Goal: Information Seeking & Learning: Find specific fact

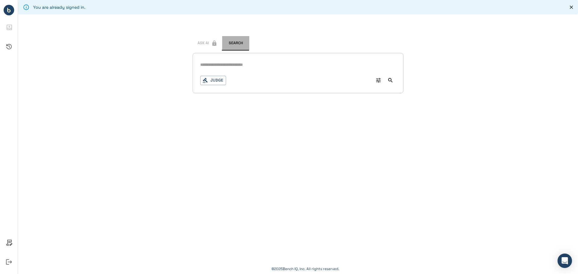
click at [241, 42] on button "Search" at bounding box center [235, 43] width 27 height 14
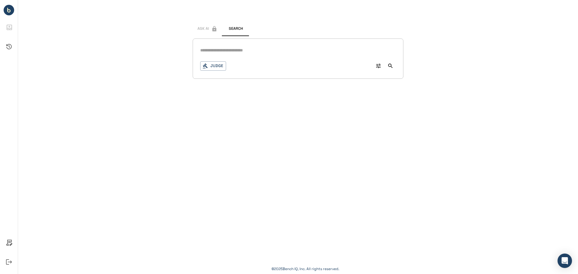
click at [379, 66] on icon "Advanced Search" at bounding box center [378, 66] width 5 height 5
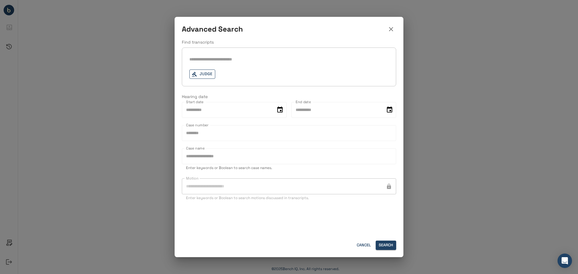
click at [201, 76] on button "Judge" at bounding box center [202, 74] width 26 height 9
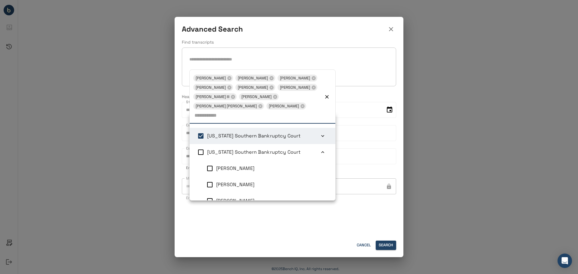
scroll to position [2, 0]
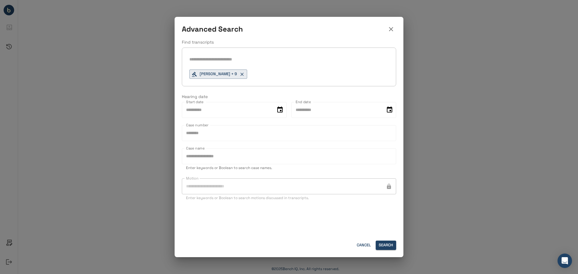
click at [287, 231] on div "Find transcripts [PERSON_NAME] + 9 Hearing date Start date Start date End date …" at bounding box center [289, 137] width 229 height 197
click at [218, 59] on input "text" at bounding box center [288, 59] width 199 height 9
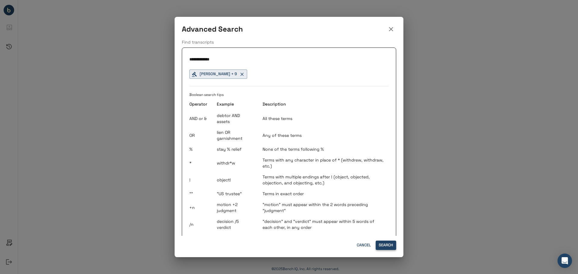
type input "**********"
click at [383, 246] on button "Search" at bounding box center [386, 245] width 20 height 9
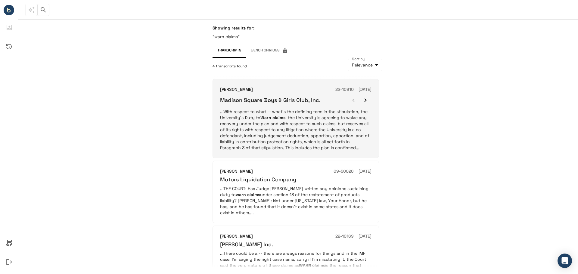
click at [270, 124] on p "...With respect to what -- what's the defining term in the stipulation, the Uni…" at bounding box center [295, 130] width 151 height 42
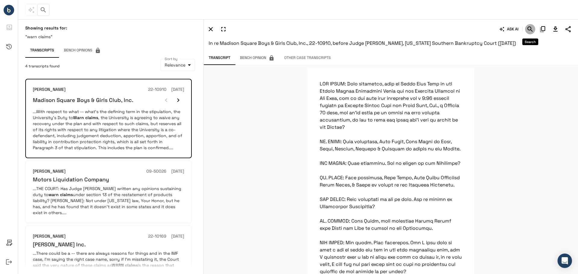
click at [529, 29] on icon "Search" at bounding box center [530, 29] width 7 height 7
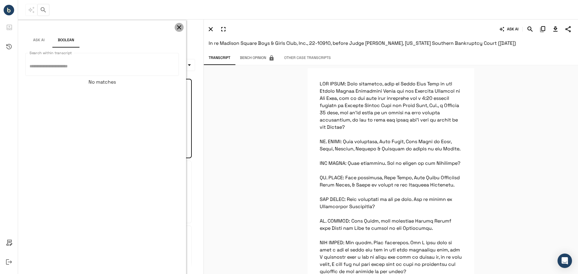
click at [181, 26] on icon "button" at bounding box center [179, 27] width 7 height 7
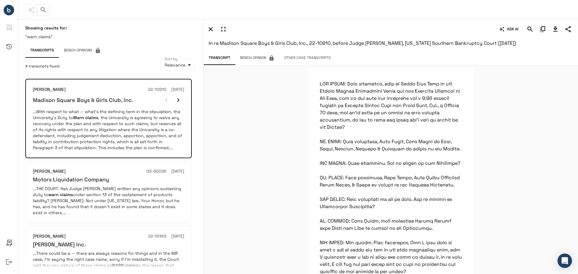
click at [223, 26] on icon "button" at bounding box center [223, 29] width 7 height 7
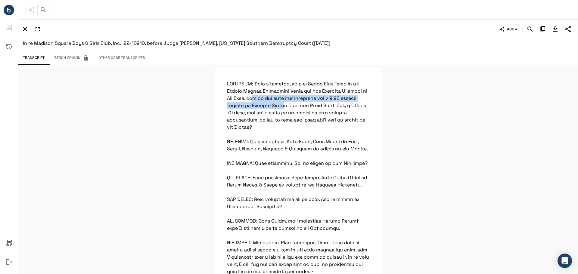
drag, startPoint x: 253, startPoint y: 98, endPoint x: 284, endPoint y: 102, distance: 31.6
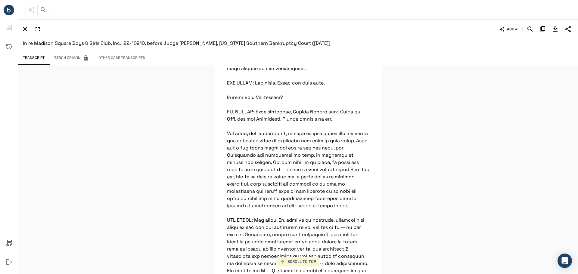
scroll to position [1027, 0]
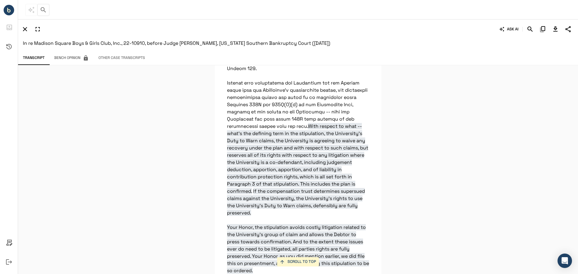
click at [25, 31] on icon "button" at bounding box center [24, 29] width 7 height 7
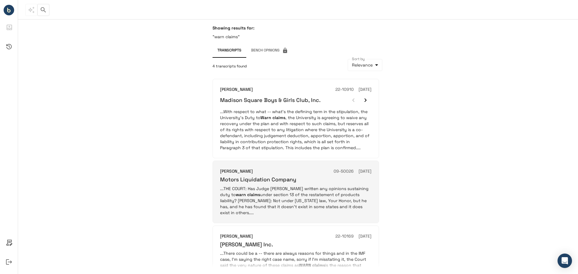
click at [275, 197] on p "...THE COURT: Has Judge [PERSON_NAME] written any opinions sustaining duty to w…" at bounding box center [295, 201] width 151 height 30
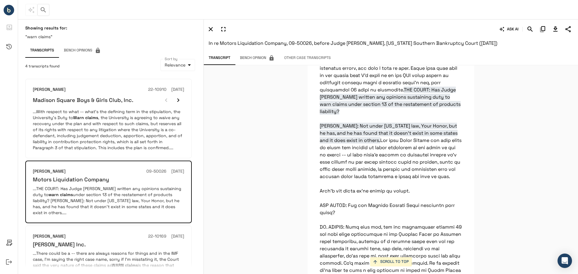
scroll to position [5226, 0]
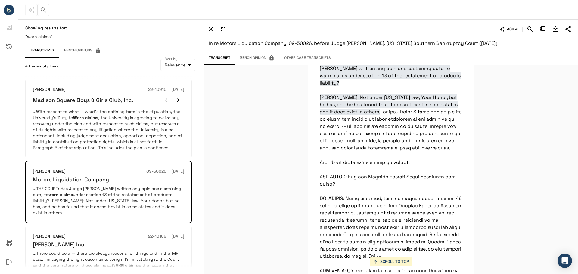
click at [223, 31] on icon "button" at bounding box center [223, 29] width 4 height 4
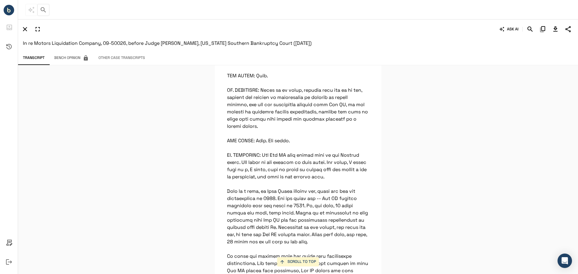
scroll to position [3578, 0]
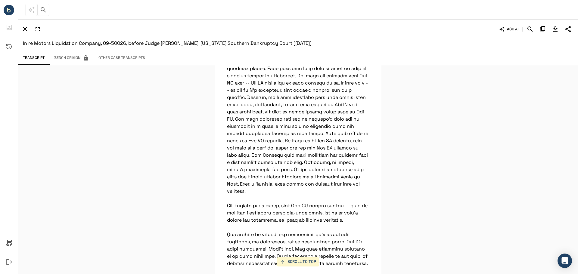
click at [26, 29] on icon "button" at bounding box center [24, 29] width 7 height 7
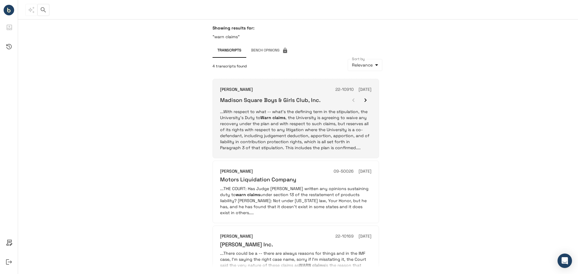
scroll to position [118, 0]
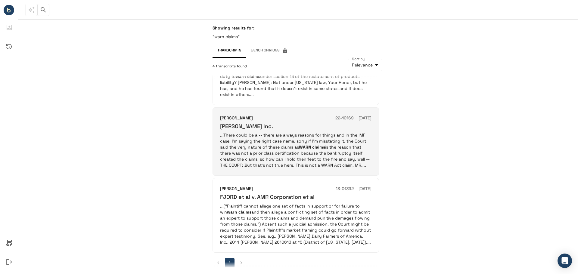
click at [266, 143] on p "...There could be a -- there are always reasons for things and in the IMF case,…" at bounding box center [295, 150] width 151 height 36
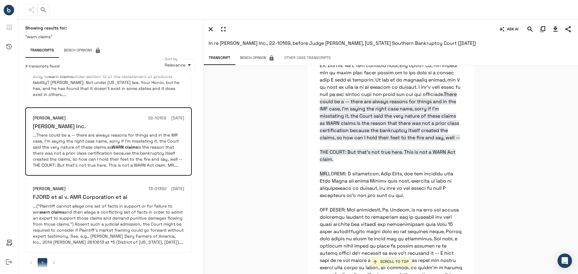
scroll to position [3835, 0]
click at [223, 27] on icon "button" at bounding box center [223, 29] width 4 height 4
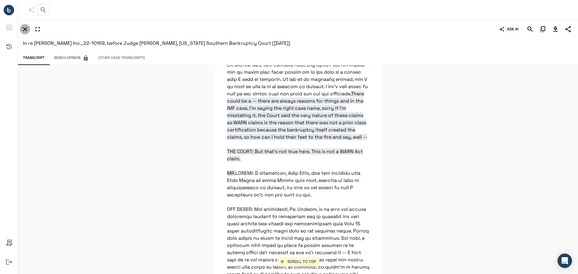
click at [25, 26] on icon "button" at bounding box center [24, 29] width 7 height 7
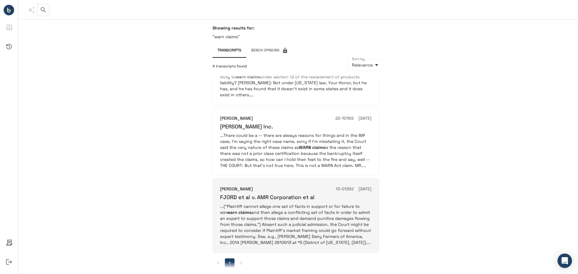
scroll to position [118, 0]
click at [256, 204] on p "...(“Plaintiff cannot allege one set of facts in support or for failure to win …" at bounding box center [295, 224] width 151 height 42
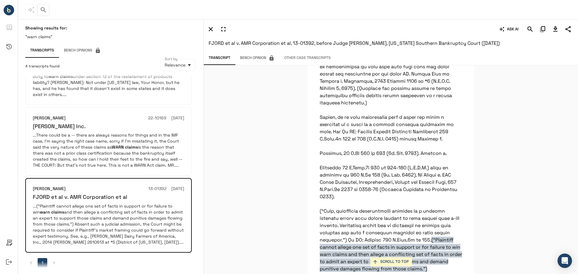
click at [225, 30] on icon "button" at bounding box center [223, 29] width 7 height 7
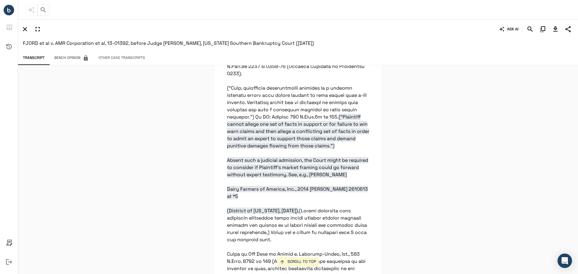
scroll to position [3661, 0]
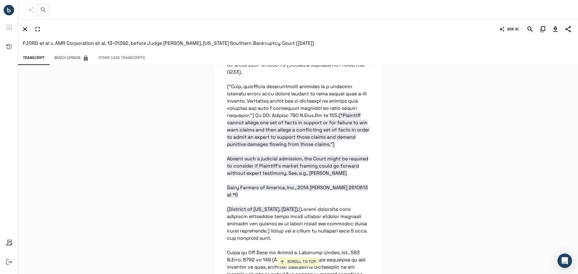
click at [26, 29] on icon "button" at bounding box center [24, 29] width 7 height 7
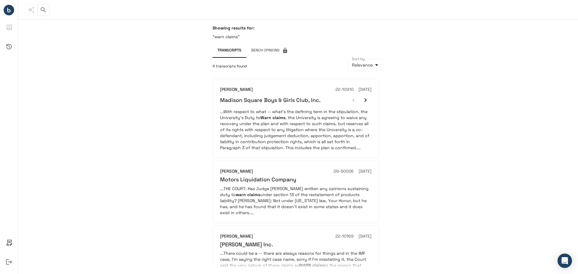
click at [41, 9] on icon "button" at bounding box center [43, 9] width 7 height 7
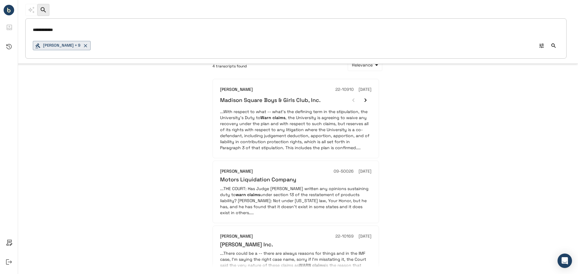
click at [45, 31] on input "**********" at bounding box center [296, 30] width 526 height 9
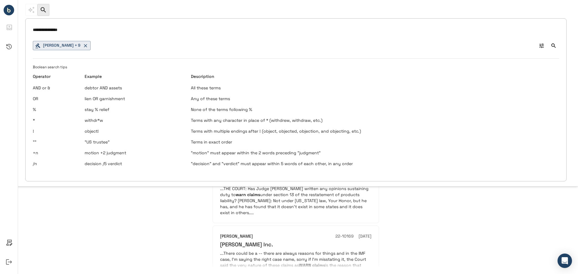
type input "**********"
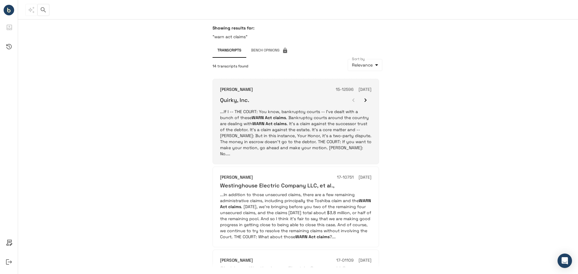
click at [301, 123] on p "...If I -- THE COURT: You know, bankruptcy courts -- I’ve dealt with a bunch of…" at bounding box center [295, 133] width 151 height 48
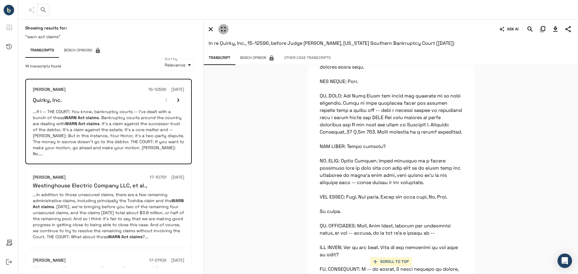
click at [222, 30] on icon "button" at bounding box center [223, 29] width 7 height 7
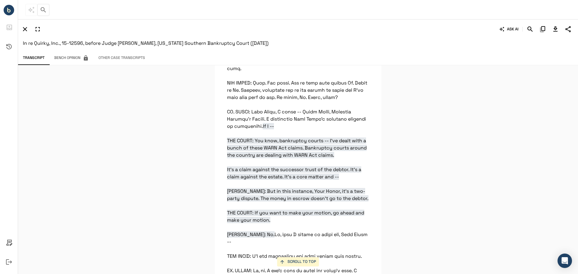
scroll to position [1757, 0]
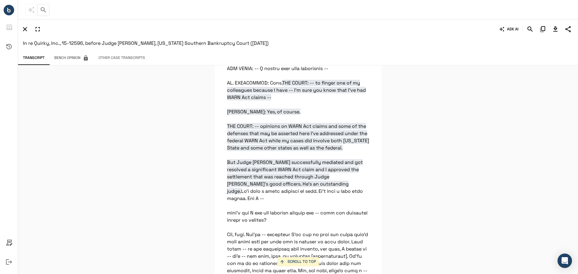
click at [23, 28] on icon "button" at bounding box center [24, 29] width 7 height 7
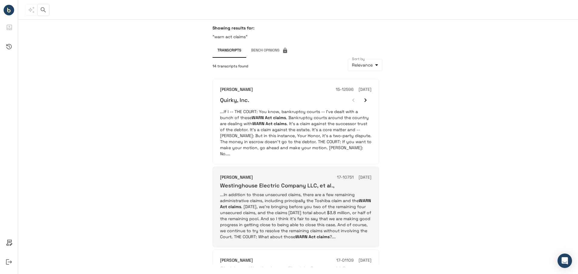
click at [272, 204] on p "...In addition to those unsecured claims, there are a few remaining administrat…" at bounding box center [295, 216] width 151 height 48
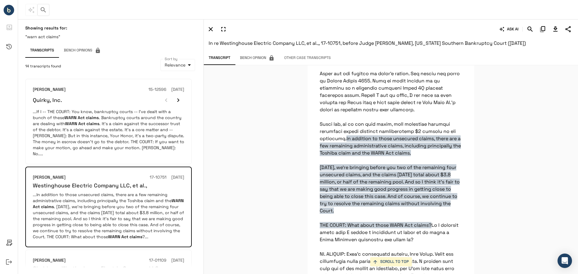
scroll to position [586, 0]
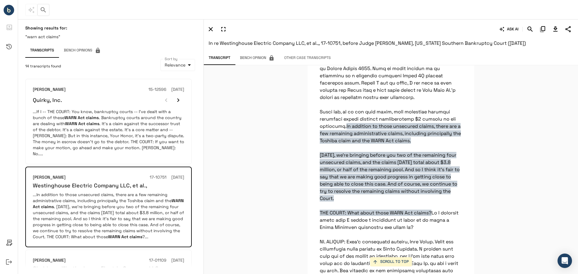
click at [223, 32] on icon "button" at bounding box center [223, 29] width 7 height 7
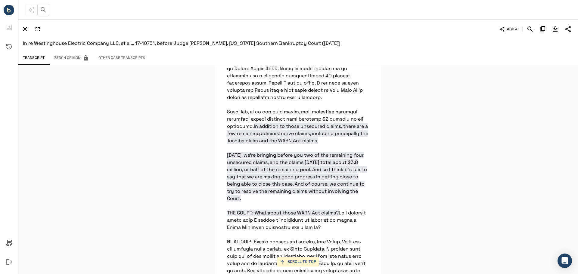
scroll to position [4366, 0]
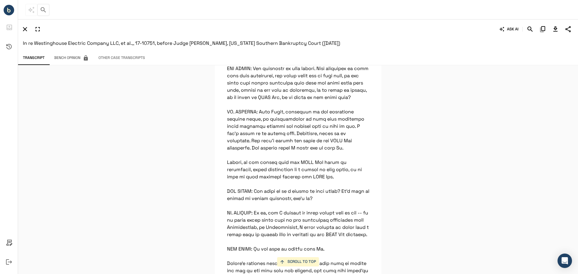
click at [25, 32] on icon "button" at bounding box center [24, 29] width 7 height 7
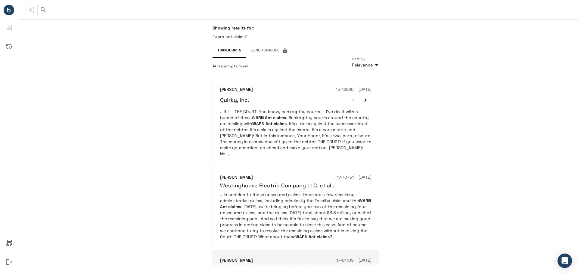
scroll to position [120, 0]
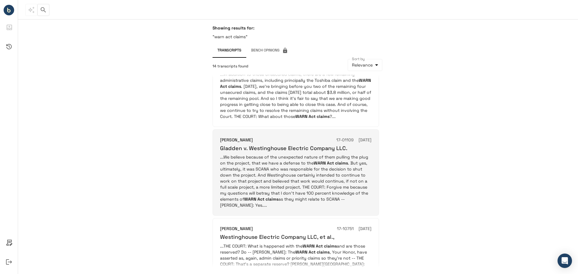
click at [265, 168] on p "...We believe because of the unexpected nature of them pulling the plug on the …" at bounding box center [295, 181] width 151 height 54
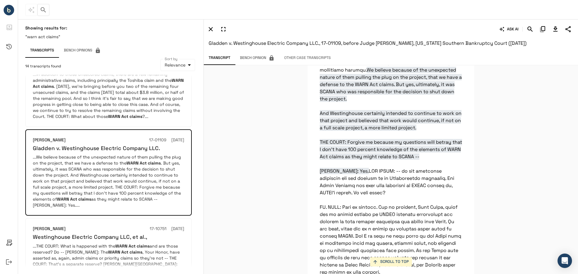
click at [220, 30] on icon "button" at bounding box center [223, 29] width 7 height 7
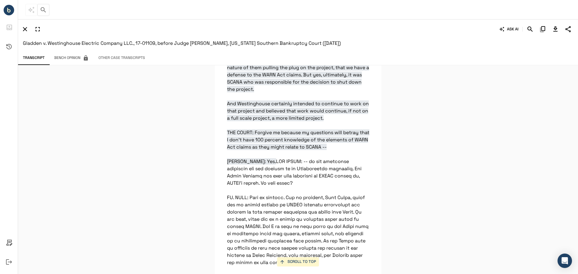
scroll to position [7333, 0]
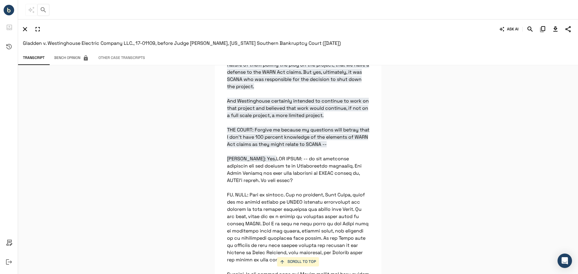
click at [26, 28] on icon "button" at bounding box center [24, 29] width 7 height 7
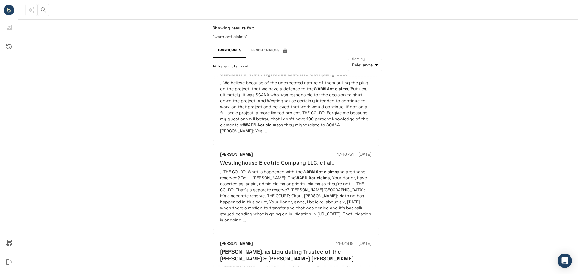
scroll to position [202, 0]
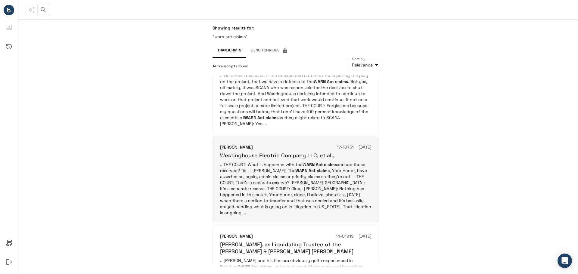
click at [308, 172] on p "...THE COURT: What is happened with the WARN Act claims and are those reserved?…" at bounding box center [295, 189] width 151 height 54
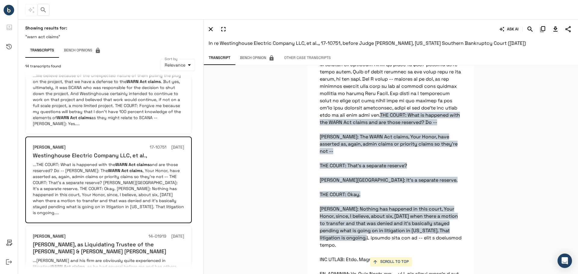
scroll to position [471, 0]
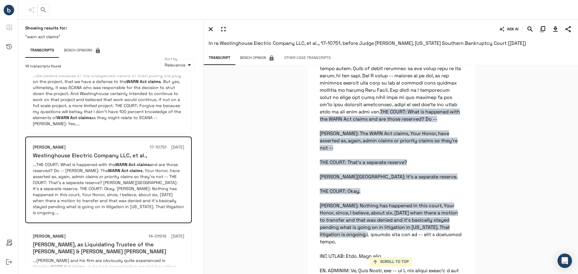
click at [224, 30] on icon "button" at bounding box center [223, 29] width 7 height 7
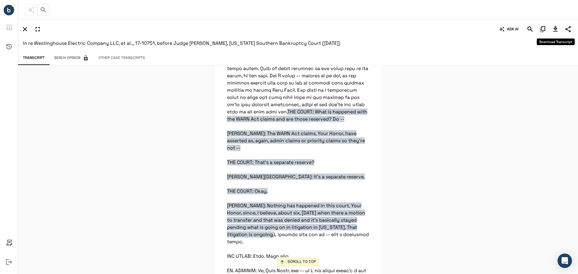
click at [554, 30] on icon "Download Transcript" at bounding box center [555, 29] width 7 height 7
click at [27, 30] on icon "button" at bounding box center [24, 29] width 7 height 7
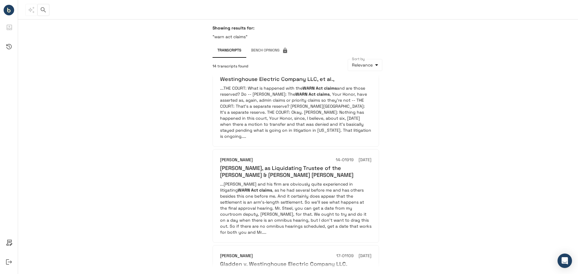
scroll to position [284, 0]
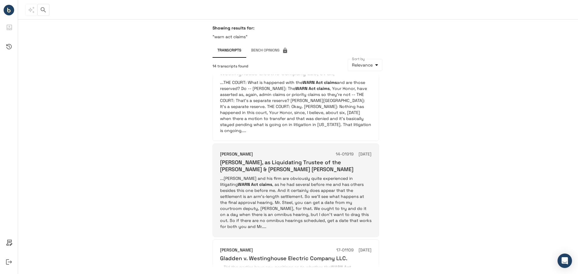
click at [313, 176] on p "...[PERSON_NAME] and his firm are obviously quite experienced in litigating WAR…" at bounding box center [295, 203] width 151 height 54
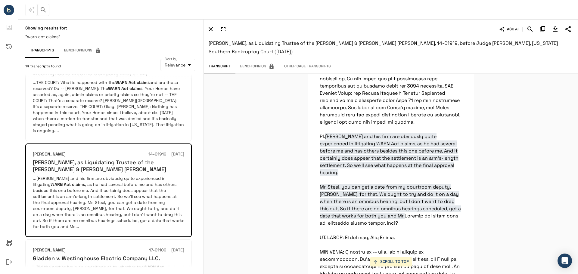
scroll to position [1494, 0]
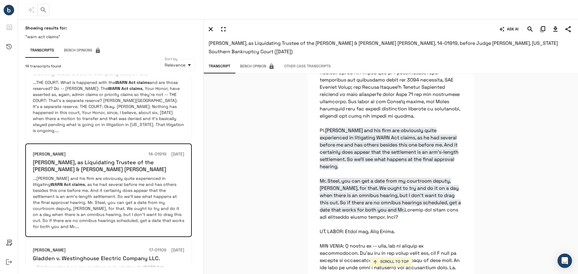
click at [223, 29] on icon "button" at bounding box center [223, 29] width 7 height 7
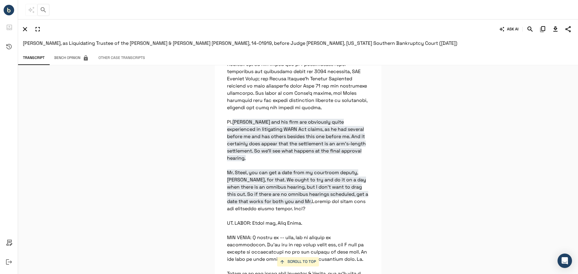
scroll to position [1374, 0]
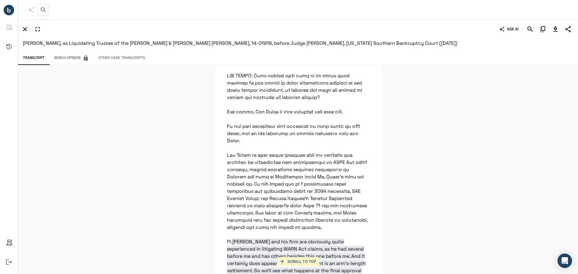
click at [28, 28] on icon "button" at bounding box center [24, 29] width 7 height 7
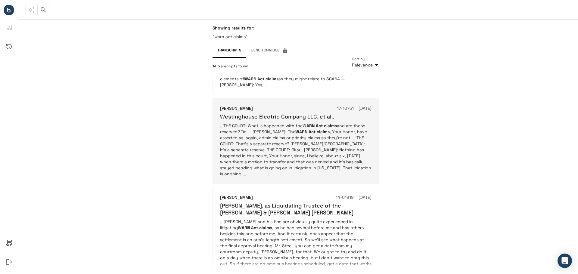
scroll to position [361, 0]
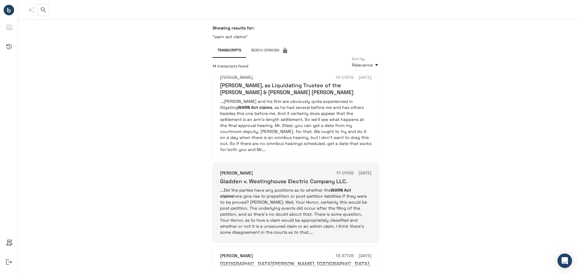
click at [271, 187] on p "...Did the parties have any positions as to whether the WARN Act claims here gi…" at bounding box center [295, 211] width 151 height 48
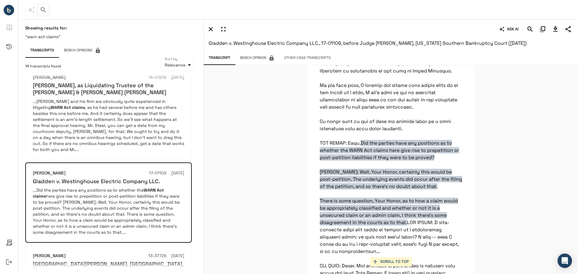
scroll to position [734, 0]
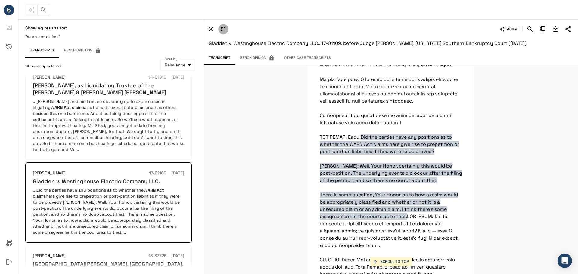
click at [221, 28] on icon "button" at bounding box center [223, 29] width 4 height 4
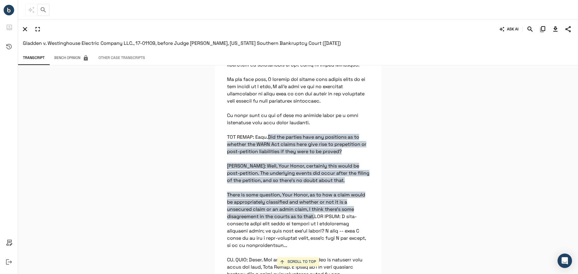
scroll to position [855, 0]
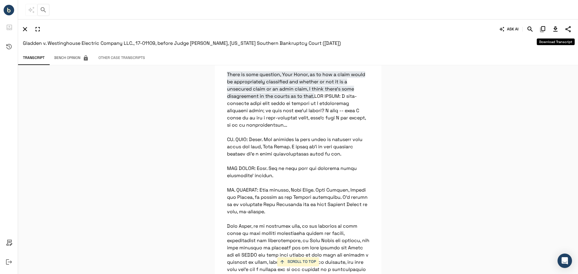
click at [554, 27] on icon "Download Transcript" at bounding box center [555, 29] width 7 height 7
click at [24, 31] on icon "button" at bounding box center [24, 29] width 7 height 7
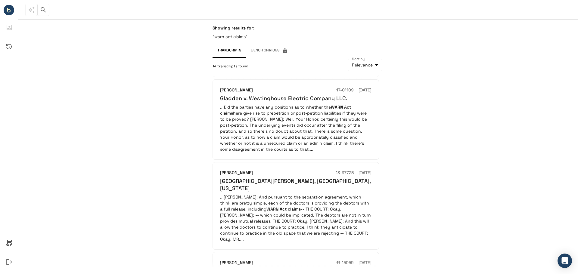
scroll to position [453, 0]
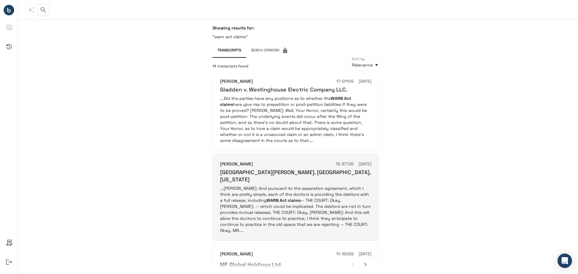
click at [291, 185] on p "...[PERSON_NAME]: And pursuant to the separation agreement, which I think are p…" at bounding box center [295, 209] width 151 height 48
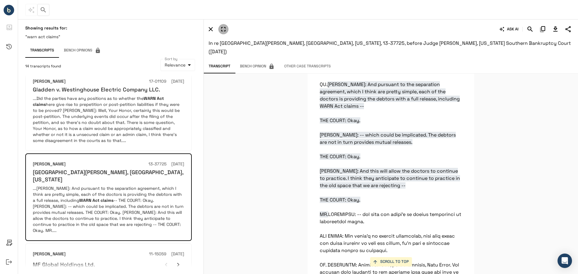
scroll to position [6101, 0]
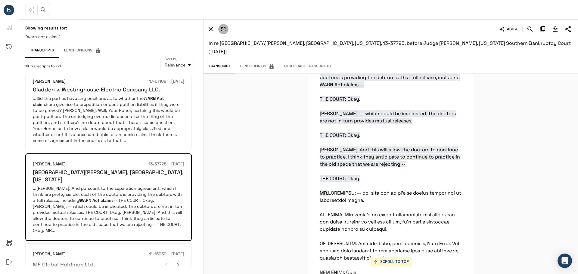
click at [224, 31] on icon "button" at bounding box center [223, 29] width 4 height 4
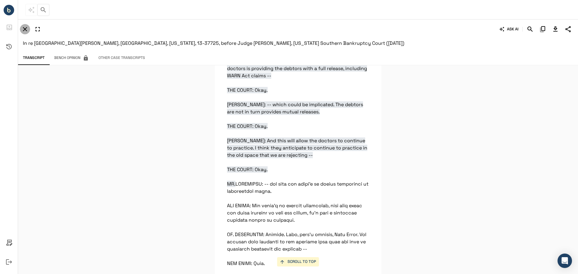
click at [26, 28] on icon "button" at bounding box center [25, 29] width 4 height 4
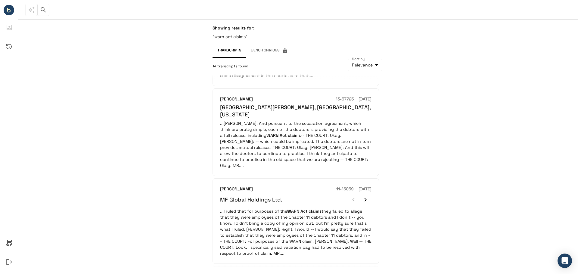
scroll to position [537, 0]
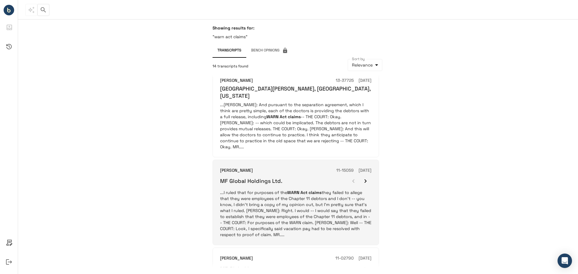
click at [283, 190] on p "...I ruled that for purposes of the WARN Act claims they failed to allege that …" at bounding box center [295, 214] width 151 height 48
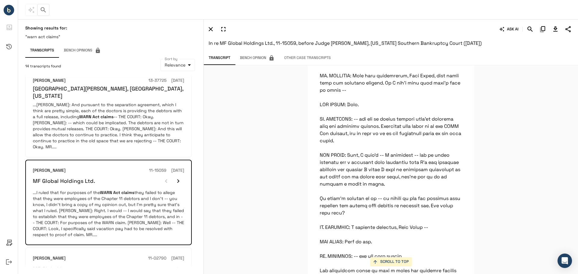
scroll to position [2287, 0]
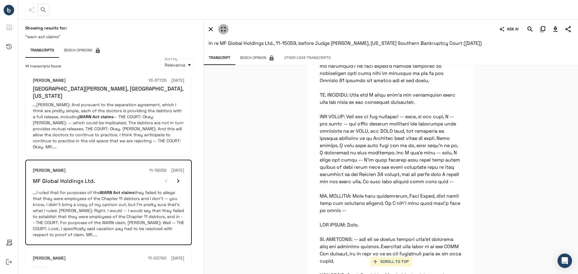
click at [223, 29] on icon "button" at bounding box center [223, 29] width 7 height 7
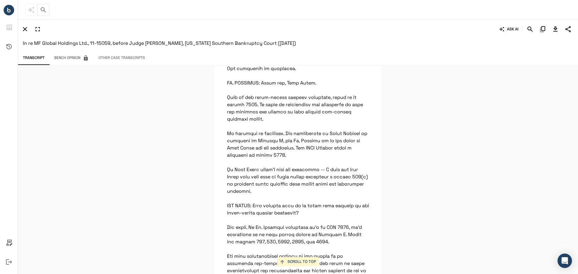
scroll to position [1547, 0]
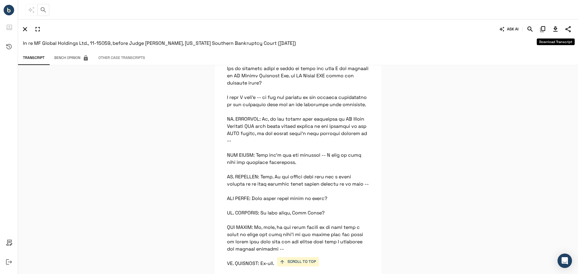
click at [553, 27] on icon "Download Transcript" at bounding box center [555, 29] width 7 height 7
click at [26, 29] on div "This feature has been disabled by your account admin." at bounding box center [69, 27] width 94 height 7
click at [25, 31] on icon "button" at bounding box center [24, 29] width 7 height 7
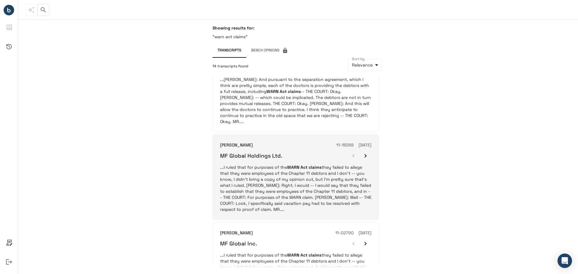
scroll to position [682, 0]
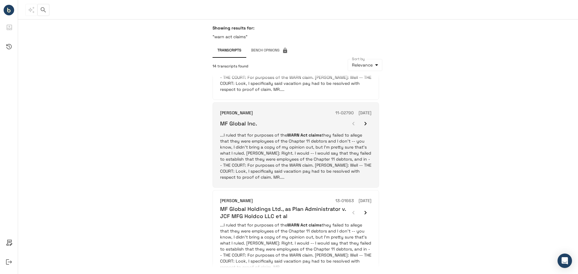
click at [288, 132] on p "...I ruled that for purposes of the WARN Act claims they failed to allege that …" at bounding box center [295, 156] width 151 height 48
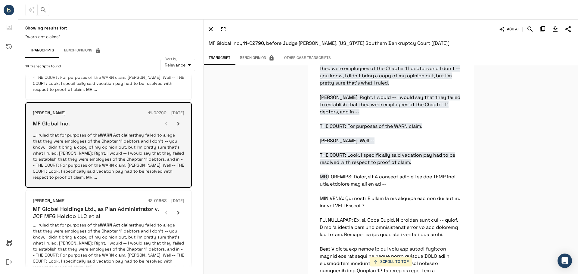
scroll to position [562, 0]
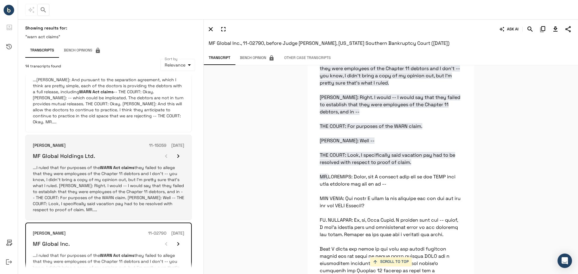
click at [108, 165] on p "...I ruled that for purposes of the WARN Act claims they failed to allege that …" at bounding box center [108, 189] width 151 height 48
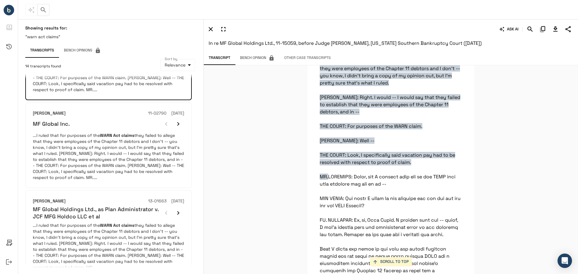
scroll to position [682, 0]
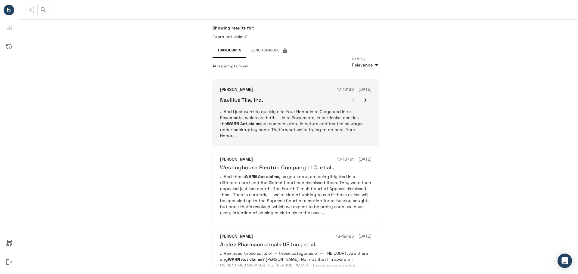
click at [268, 120] on p "...And I just want to quickly cite Your Honor In re Cargo and In re Powermate, …" at bounding box center [295, 124] width 151 height 30
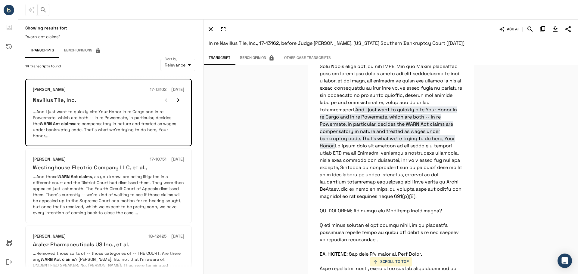
scroll to position [9093, 0]
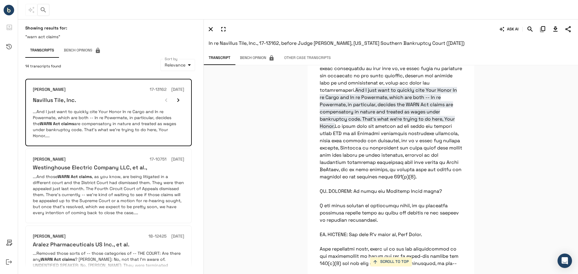
click at [226, 30] on icon "button" at bounding box center [223, 29] width 4 height 4
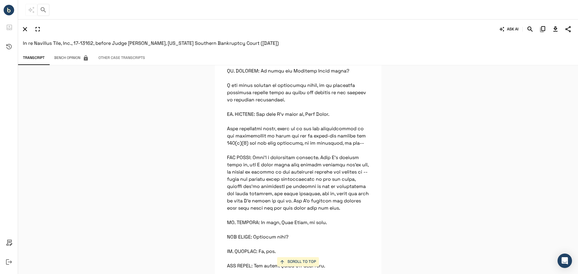
scroll to position [9333, 0]
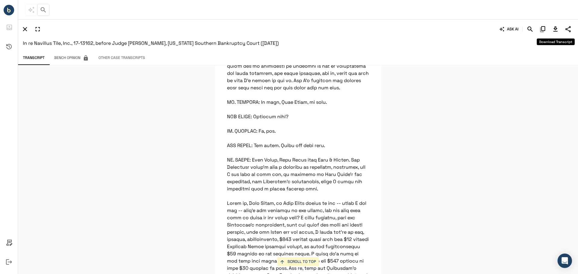
click at [556, 29] on icon "Download Transcript" at bounding box center [555, 29] width 7 height 7
drag, startPoint x: 36, startPoint y: 44, endPoint x: 61, endPoint y: 45, distance: 25.3
click at [61, 45] on span "In re Navillus Tile, Inc., 17-13162, before Judge [PERSON_NAME], [US_STATE] Sou…" at bounding box center [151, 43] width 256 height 6
click at [25, 29] on icon "button" at bounding box center [25, 29] width 4 height 4
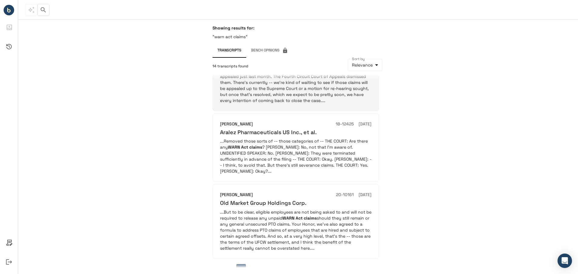
scroll to position [0, 0]
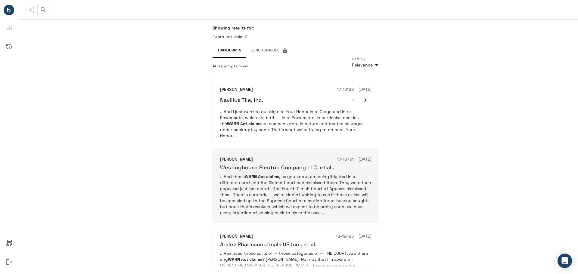
click at [273, 178] on p "...And those WARN Act claims , as you know, are being litigated in a different …" at bounding box center [295, 195] width 151 height 42
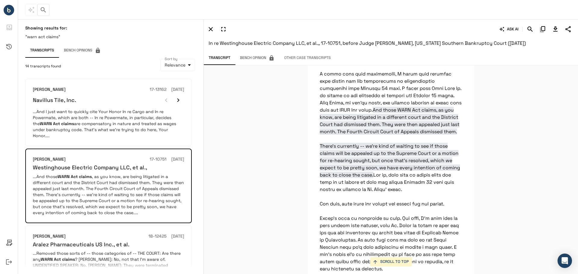
scroll to position [4738, 0]
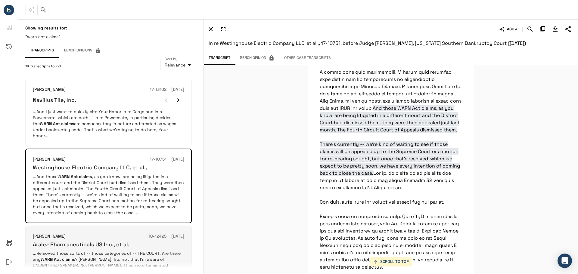
click at [155, 253] on p "...Removed those sorts of -- those categories of -- THE COURT: Are there any WA…" at bounding box center [108, 269] width 151 height 36
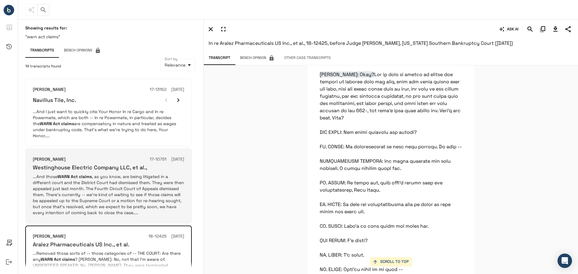
scroll to position [112, 0]
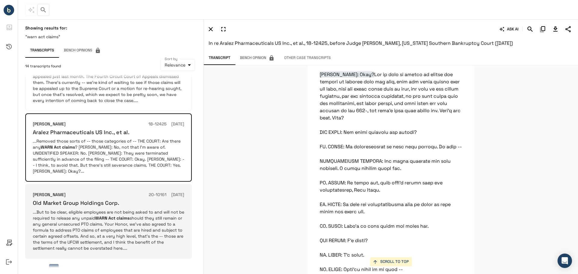
click at [97, 219] on p "...But to be clear, eligible employees are not being asked to and will not be r…" at bounding box center [108, 230] width 151 height 42
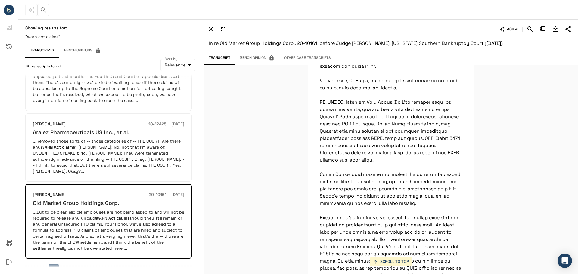
scroll to position [0, 0]
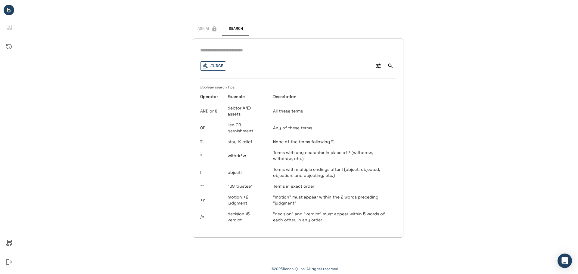
click at [212, 68] on button "Judge" at bounding box center [213, 65] width 26 height 9
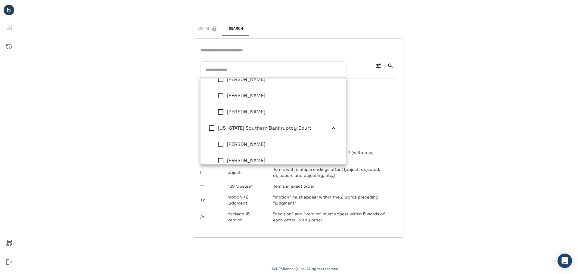
scroll to position [2, 0]
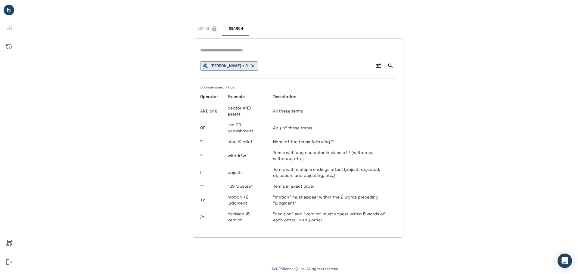
click at [224, 48] on input "text" at bounding box center [298, 50] width 196 height 9
type input "*"
type input "**********"
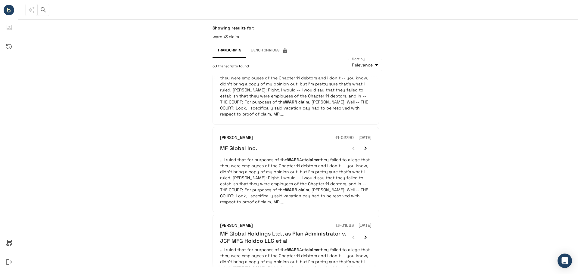
scroll to position [640, 0]
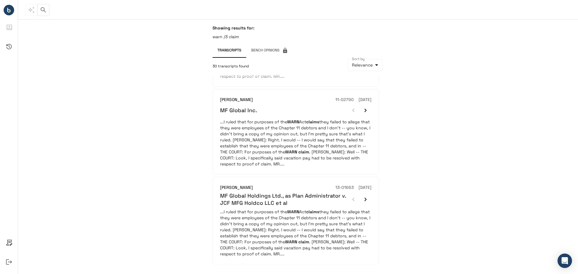
click at [239, 262] on div "[PERSON_NAME] 09-50026 [DATE] Motors Liquidation Company ...But that knowledge …" at bounding box center [302, 171] width 178 height 194
click at [240, 270] on button "2" at bounding box center [241, 275] width 10 height 10
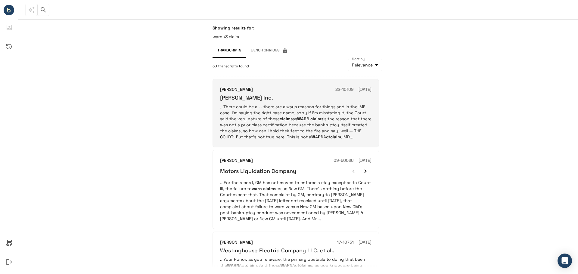
click at [299, 129] on p "...There could be a -- there are always reasons for things and in the IMF case,…" at bounding box center [295, 122] width 151 height 36
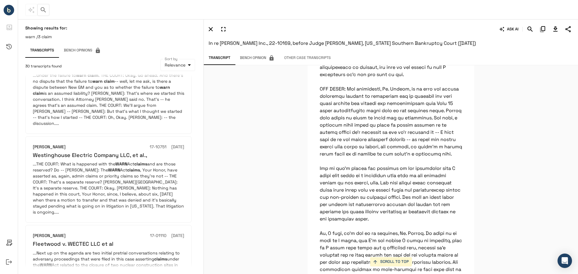
scroll to position [482, 0]
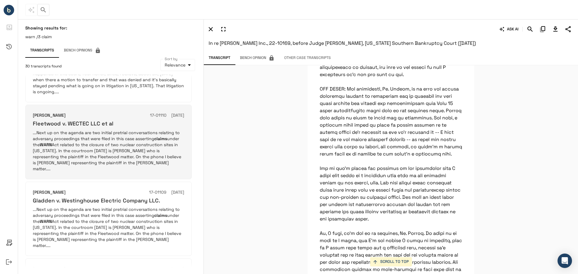
click at [106, 144] on p "...Next up on the agenda are two initial pretrial conversations relating to adv…" at bounding box center [108, 151] width 151 height 42
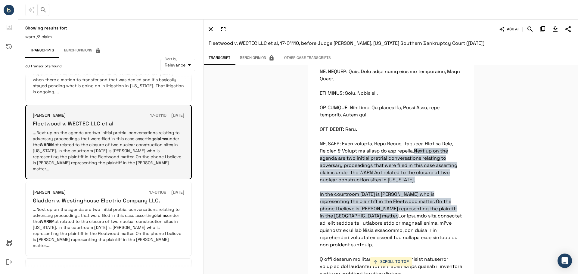
scroll to position [1020, 0]
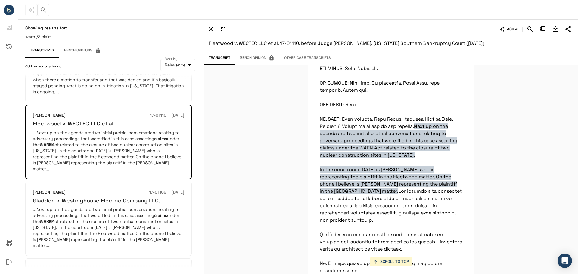
click at [222, 31] on icon "button" at bounding box center [223, 29] width 4 height 4
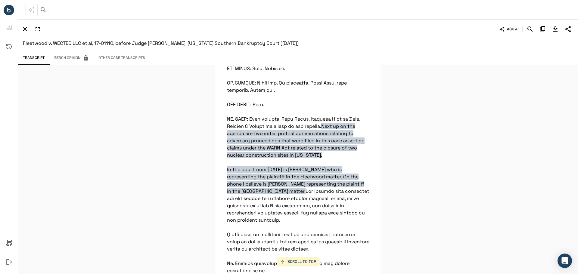
scroll to position [1894, 0]
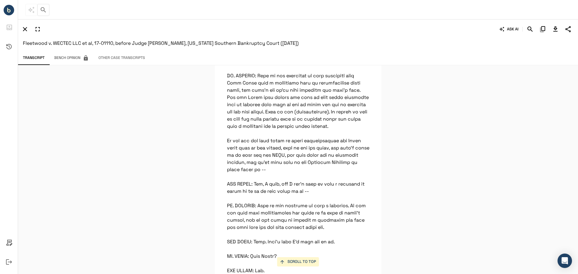
click at [26, 30] on icon "button" at bounding box center [24, 29] width 7 height 7
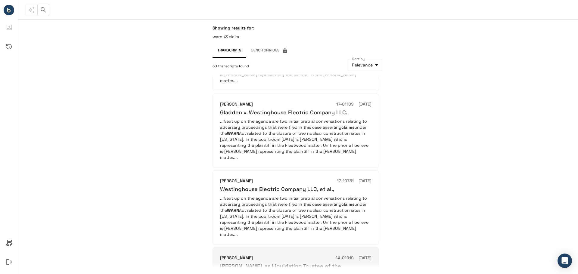
scroll to position [628, 0]
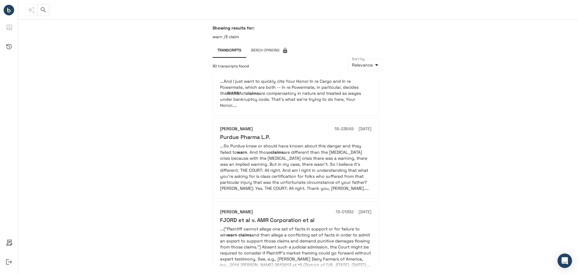
scroll to position [241, 0]
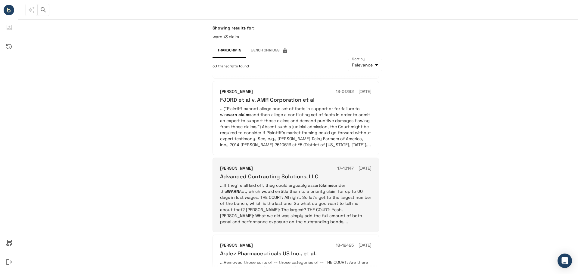
click at [271, 182] on p "...If they're all laid off, they could arguably assert claims under the WARN Ac…" at bounding box center [295, 203] width 151 height 42
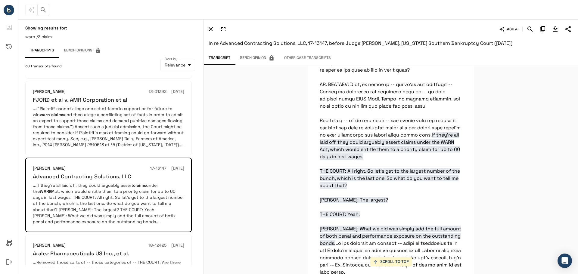
scroll to position [4543, 0]
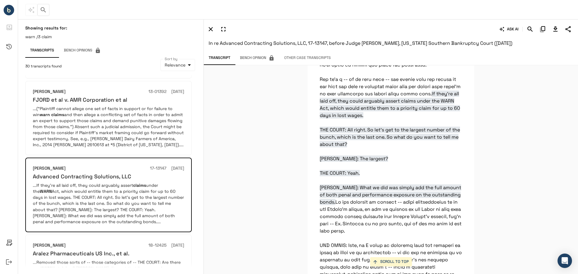
click at [222, 30] on icon "button" at bounding box center [223, 29] width 4 height 4
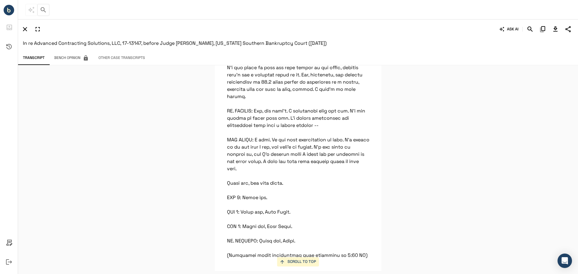
scroll to position [10618, 0]
click at [26, 30] on icon "button" at bounding box center [24, 29] width 7 height 7
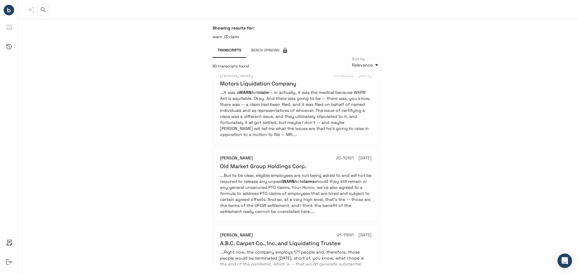
scroll to position [598, 0]
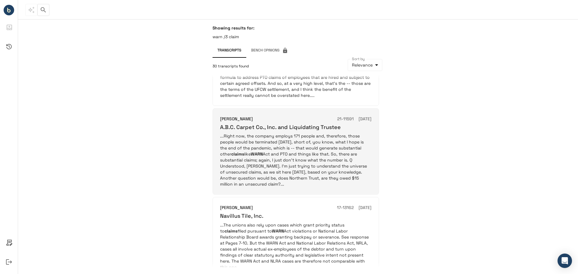
click at [290, 133] on p "...Right now, the company employs 171 people and, therefore, those people would…" at bounding box center [295, 160] width 151 height 54
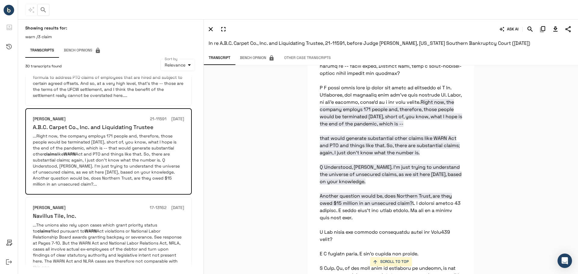
scroll to position [9927, 0]
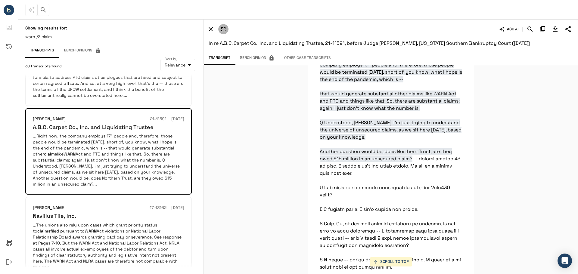
click at [222, 30] on icon "button" at bounding box center [223, 29] width 7 height 7
